Goal: Use online tool/utility: Utilize a website feature to perform a specific function

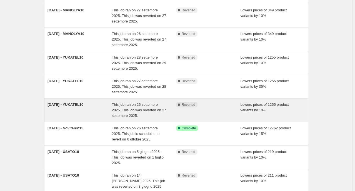
scroll to position [101, 0]
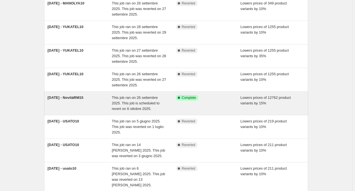
click at [98, 95] on div "[DATE] - NovitàRM15" at bounding box center [80, 103] width 65 height 17
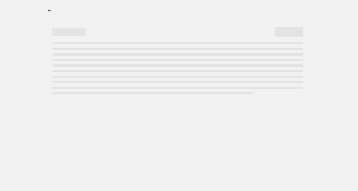
select select "percentage"
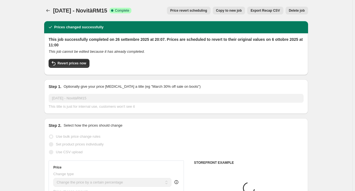
select select "tag"
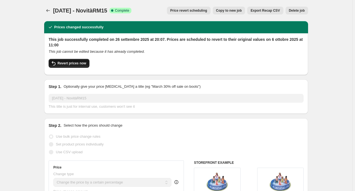
click at [71, 65] on span "Revert prices now" at bounding box center [72, 63] width 29 height 4
checkbox input "false"
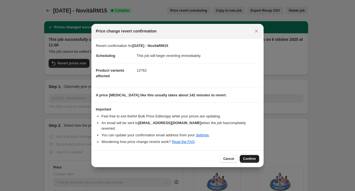
click at [250, 157] on span "Confirm" at bounding box center [249, 159] width 13 height 4
